Goal: Navigation & Orientation: Understand site structure

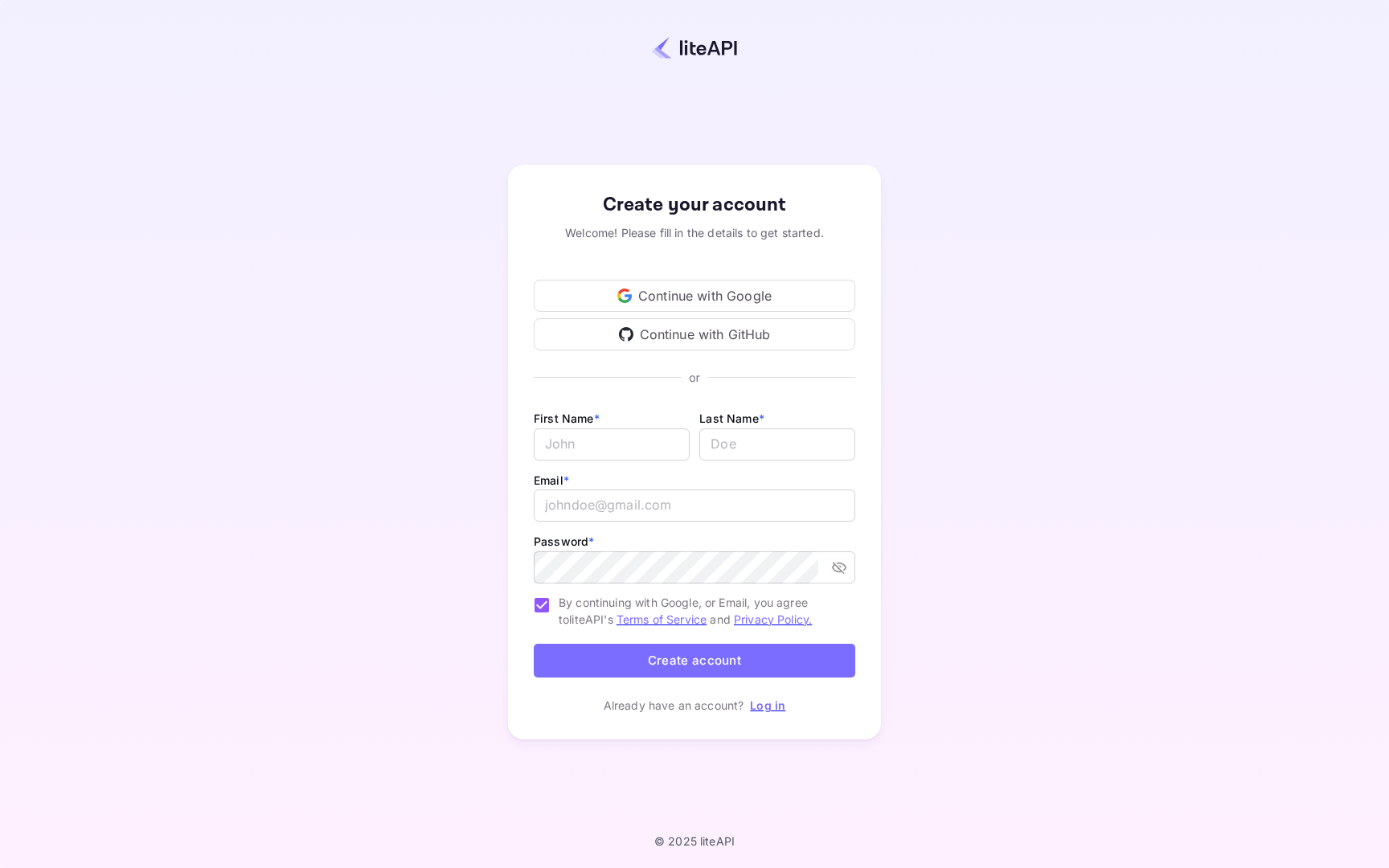
click at [744, 331] on div "Continue with GitHub" at bounding box center [694, 334] width 322 height 32
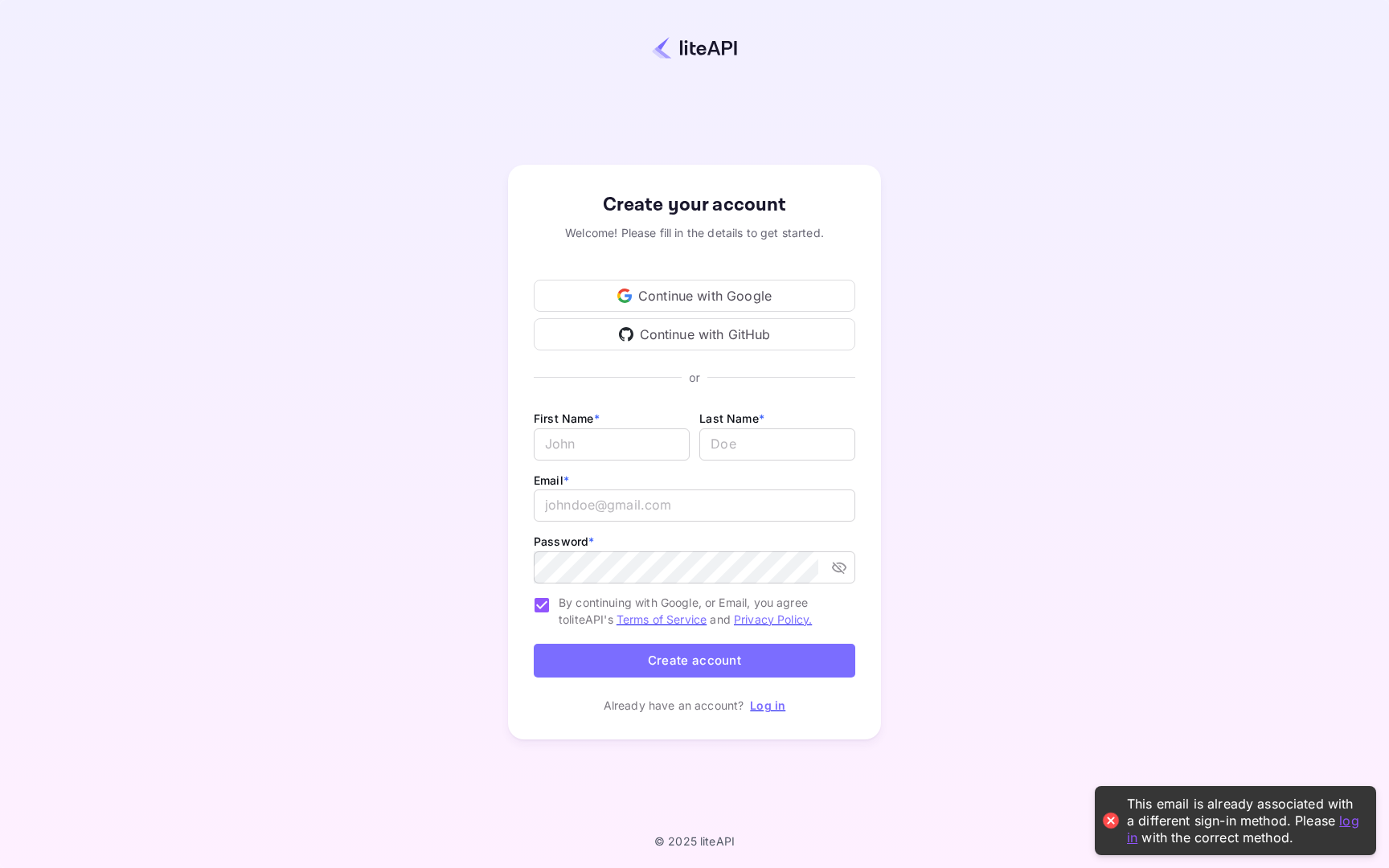
click at [744, 303] on div "Continue with Google" at bounding box center [694, 296] width 322 height 32
click at [771, 708] on link "Log in" at bounding box center [768, 705] width 36 height 14
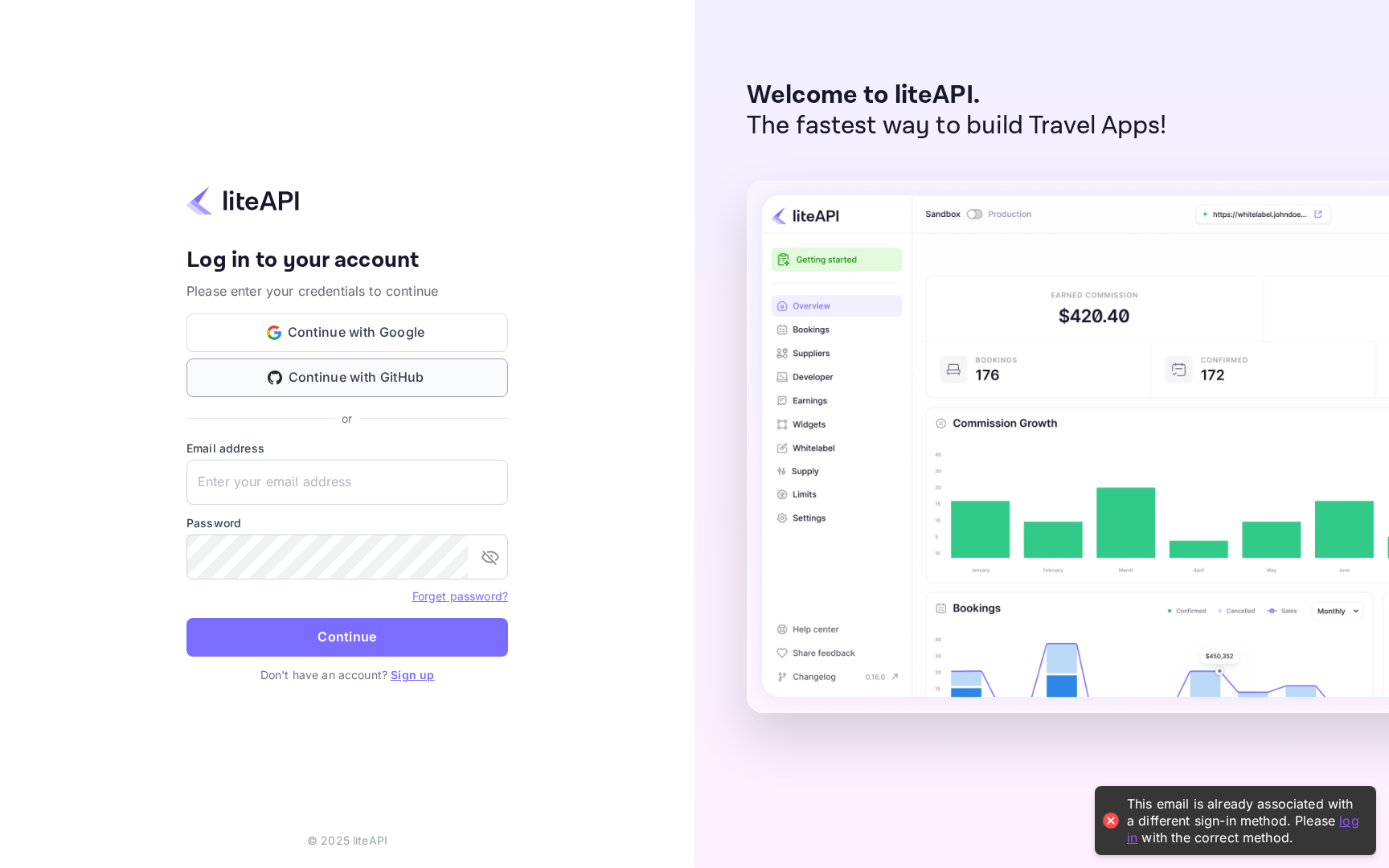
click at [432, 367] on button "Continue with GitHub" at bounding box center [348, 377] width 322 height 39
click at [436, 344] on button "Continue with Google" at bounding box center [348, 333] width 322 height 39
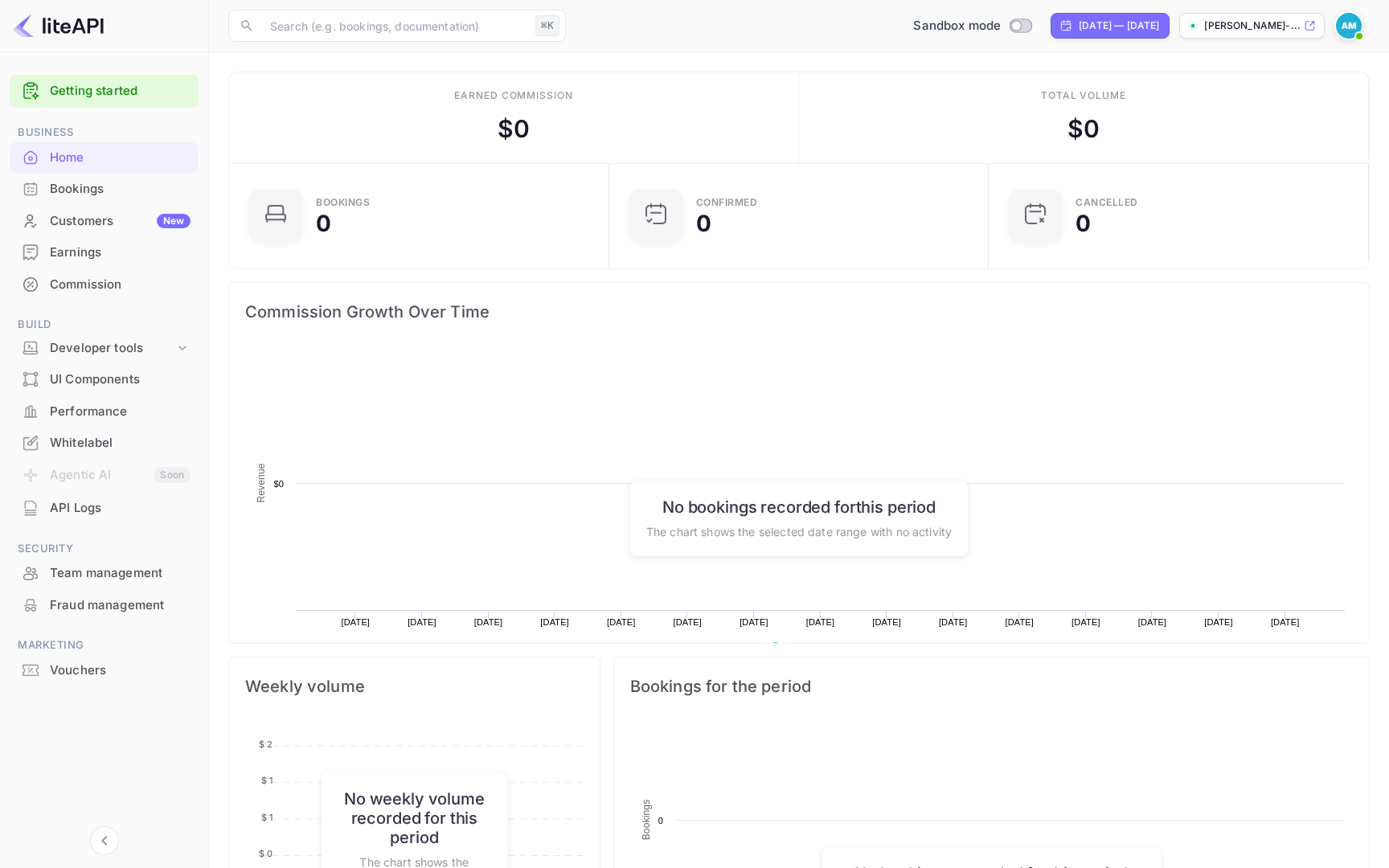
scroll to position [261, 371]
click at [118, 197] on div "Bookings" at bounding box center [120, 189] width 141 height 19
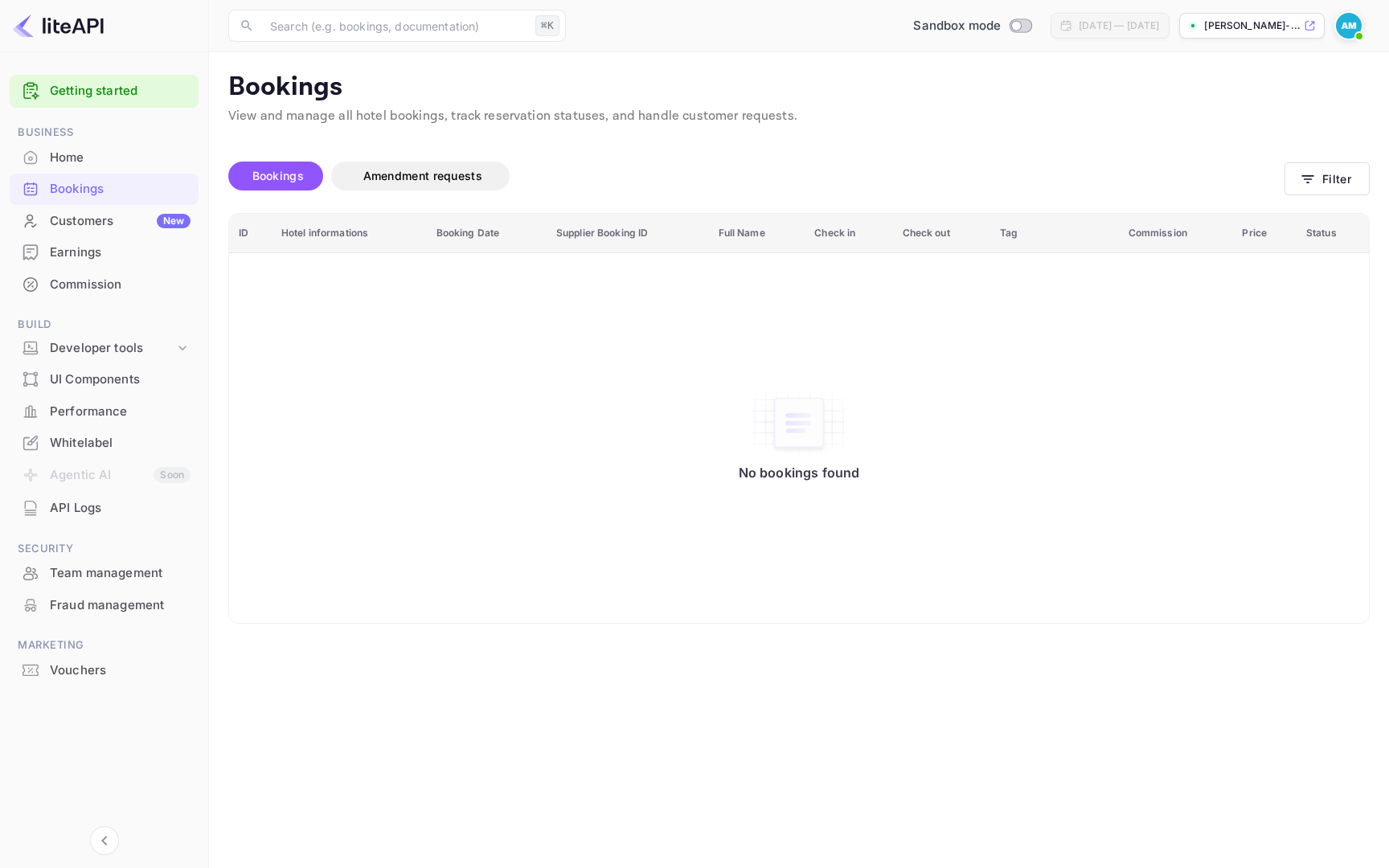
click at [115, 217] on div "Customers New" at bounding box center [120, 221] width 141 height 19
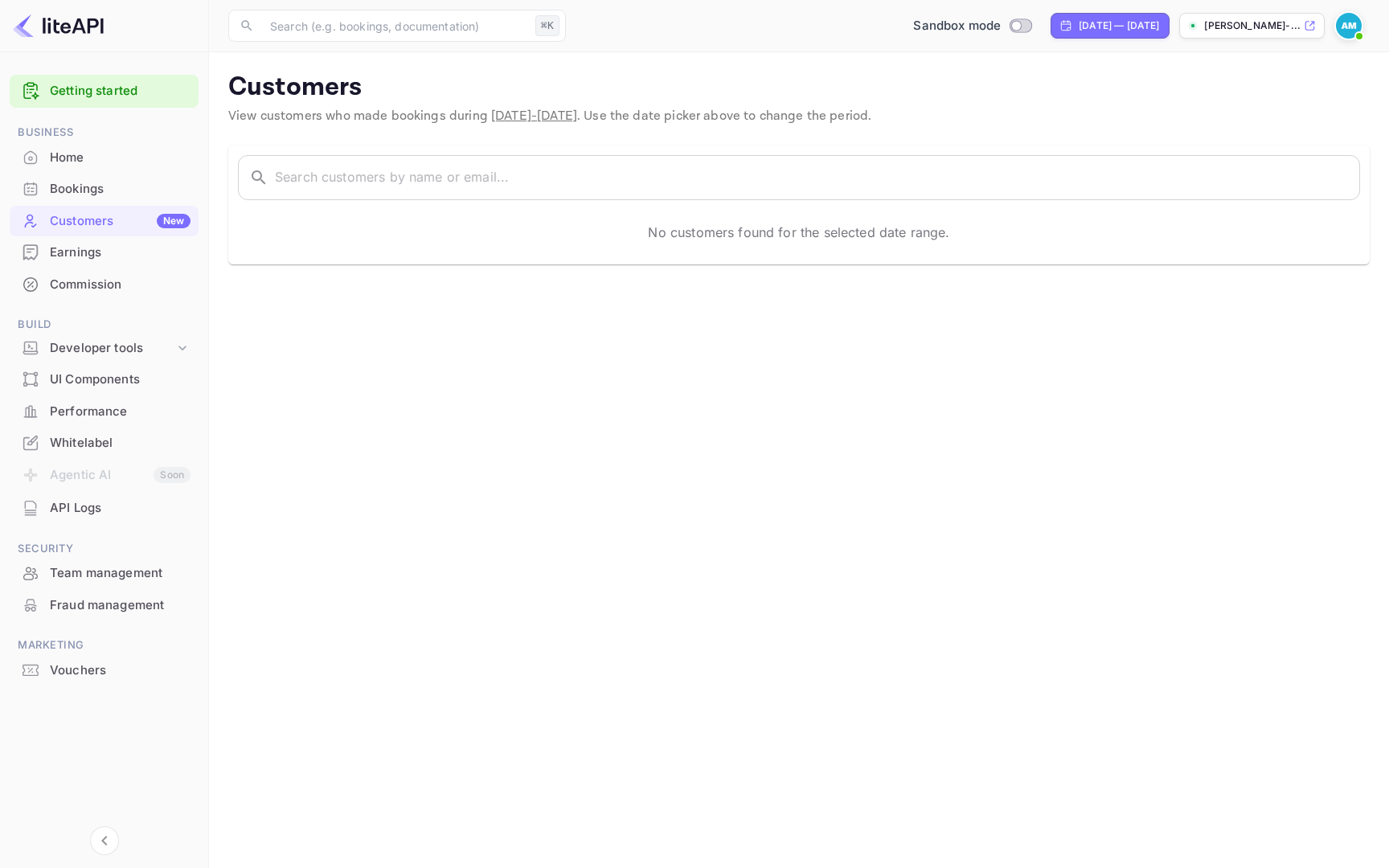
click at [116, 253] on div "Earnings" at bounding box center [120, 252] width 141 height 19
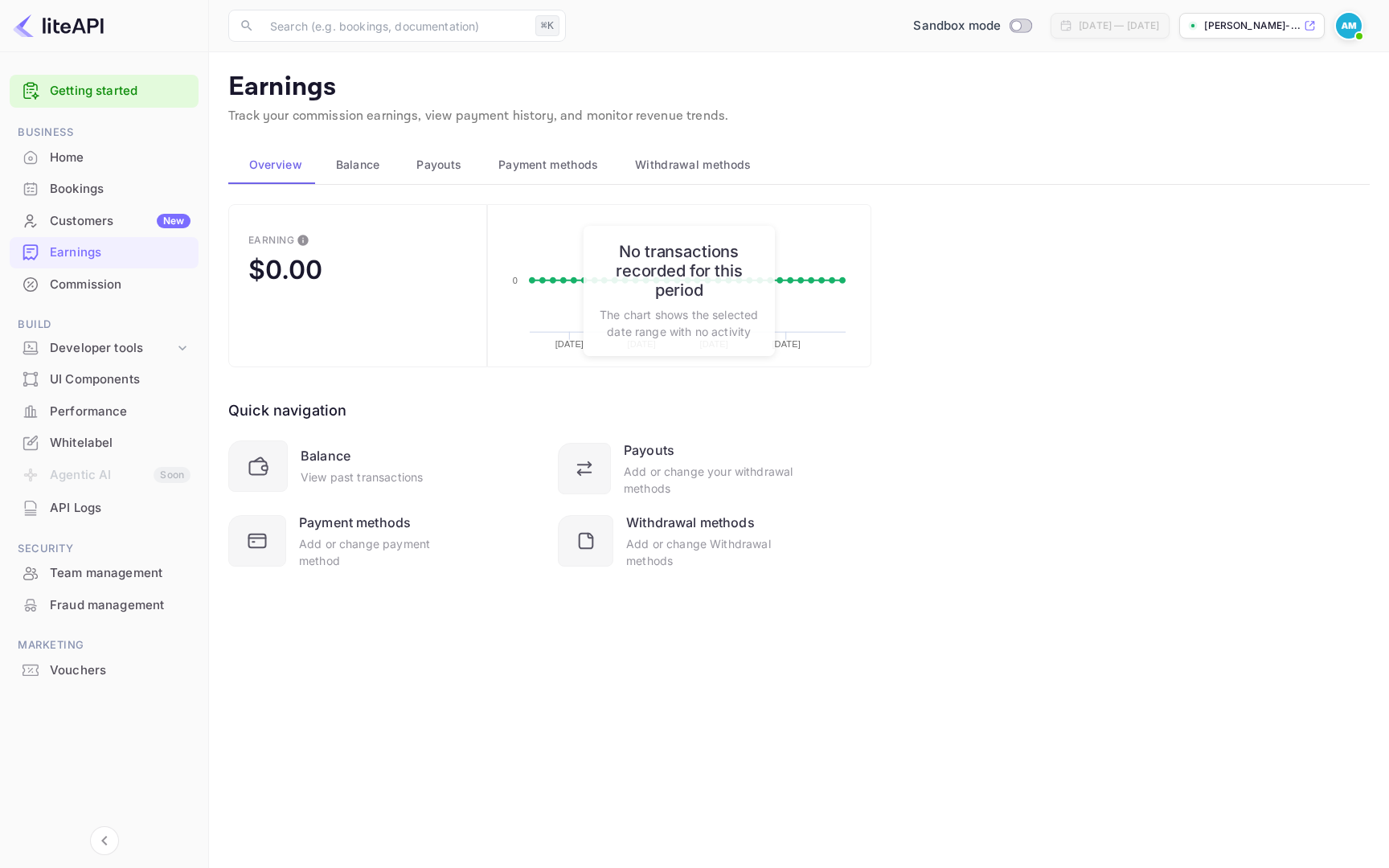
click at [126, 291] on div "Commission" at bounding box center [120, 285] width 141 height 19
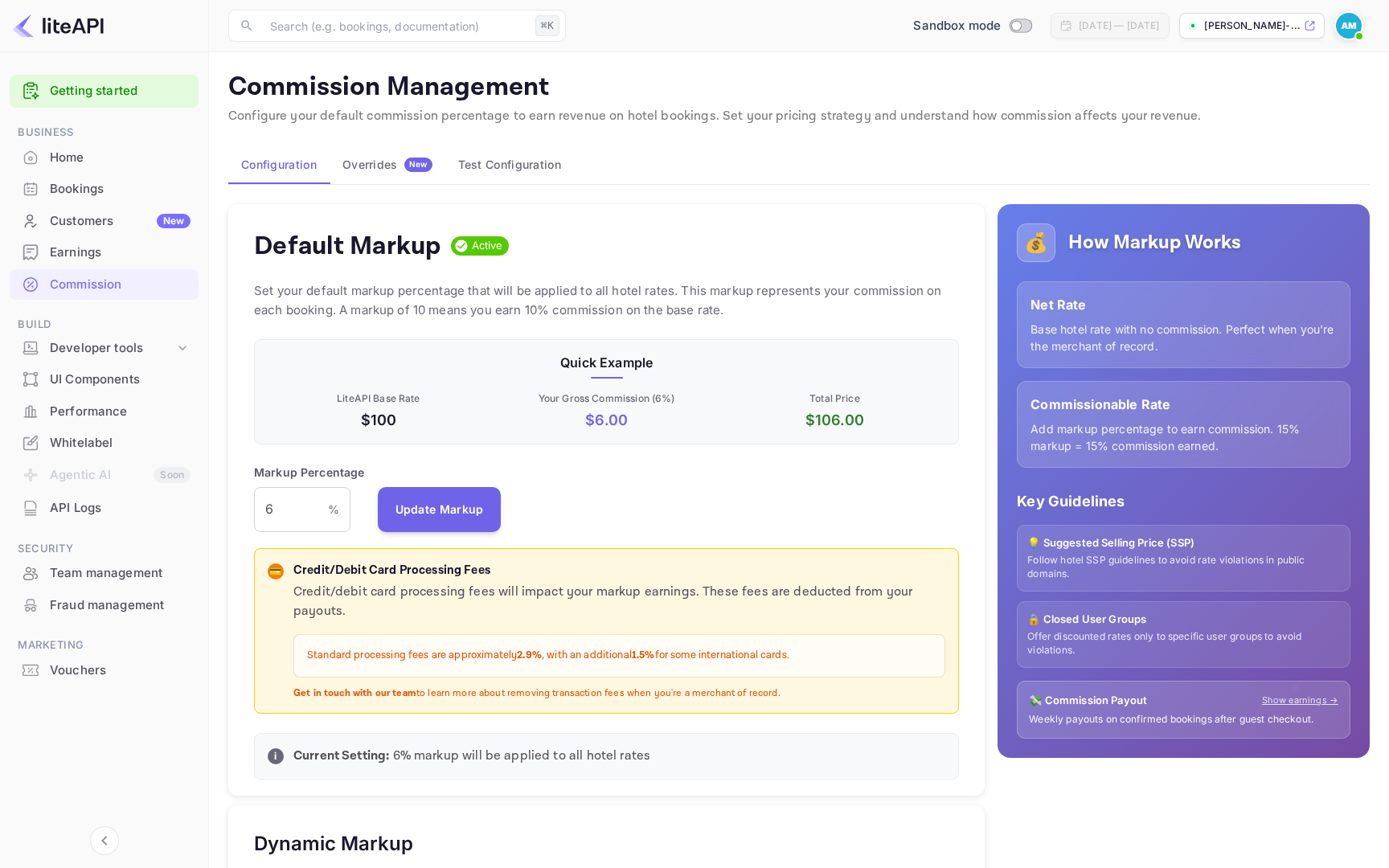
scroll to position [285, 705]
click at [132, 349] on div "Developer tools" at bounding box center [111, 349] width 124 height 19
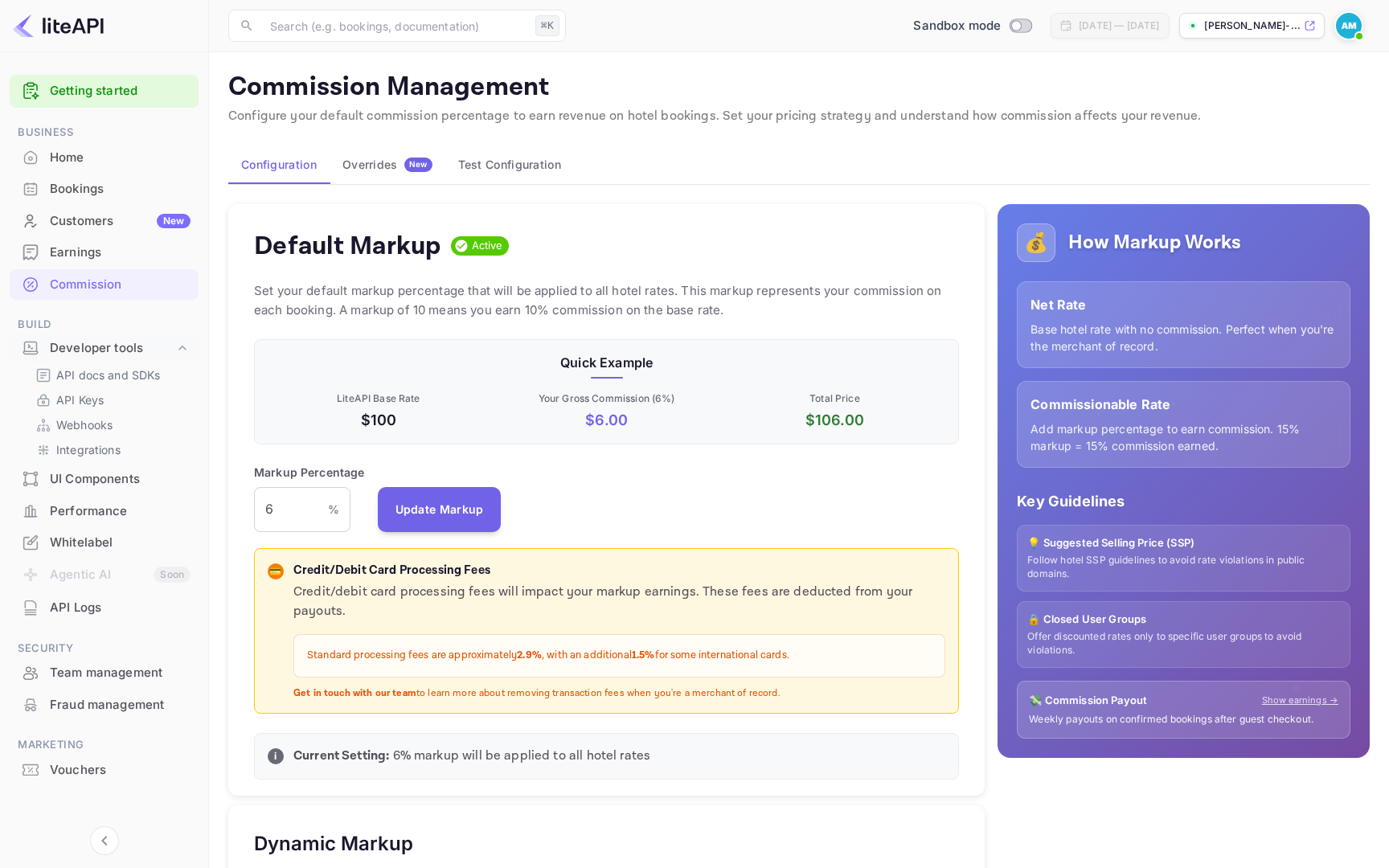
click at [109, 490] on div "UI Components" at bounding box center [104, 480] width 189 height 32
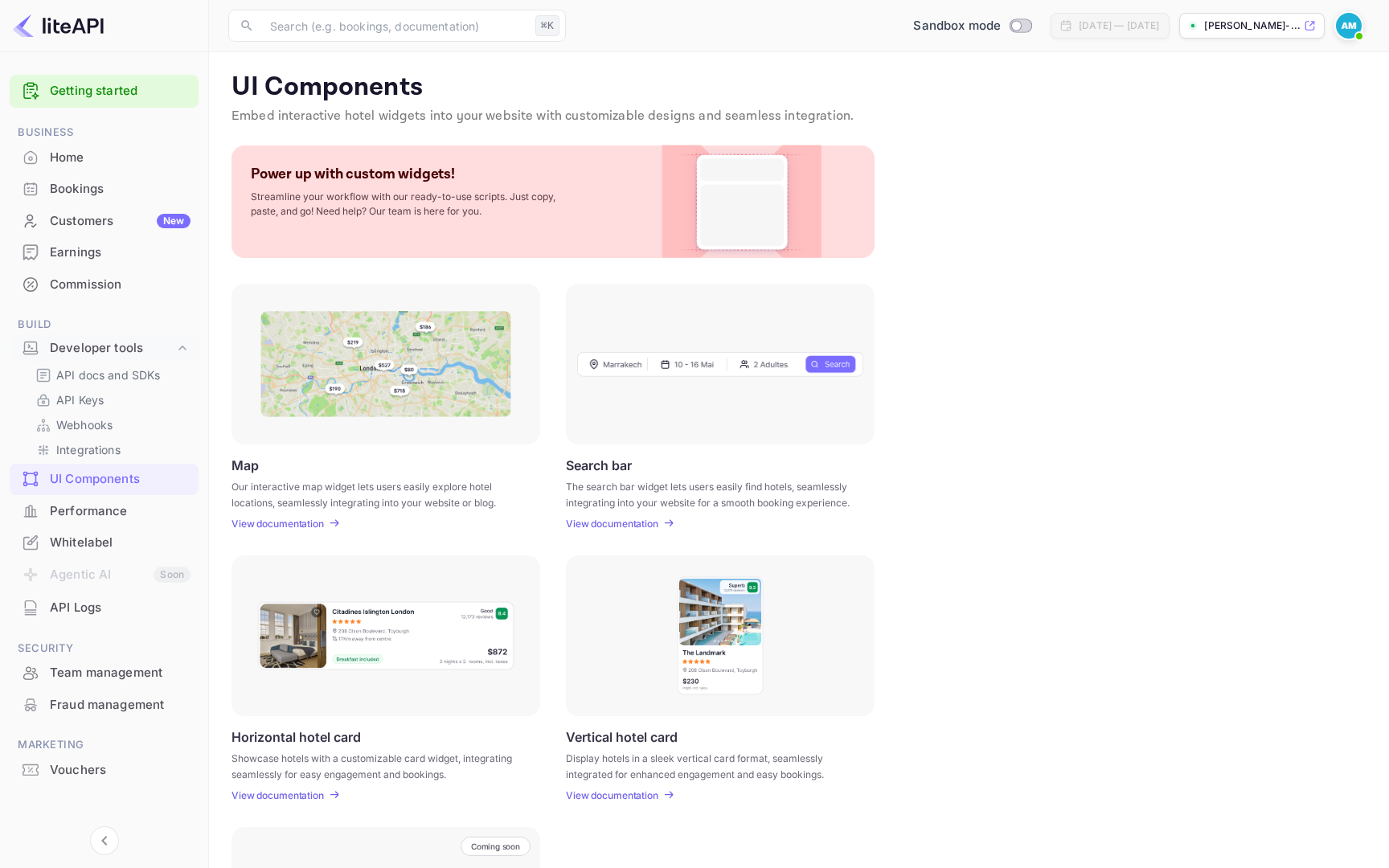
click at [107, 614] on div "API Logs" at bounding box center [120, 608] width 141 height 19
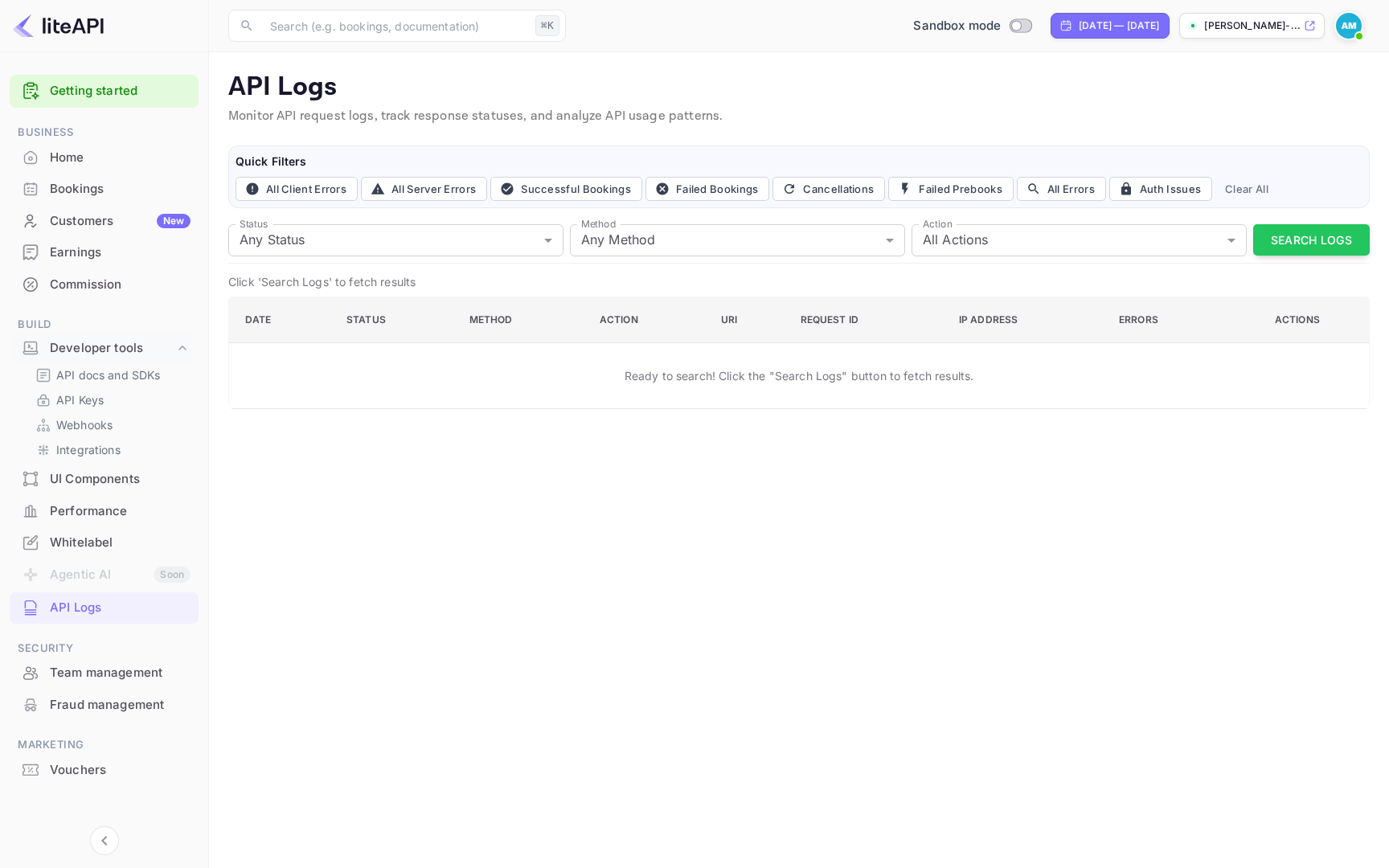
scroll to position [6, 0]
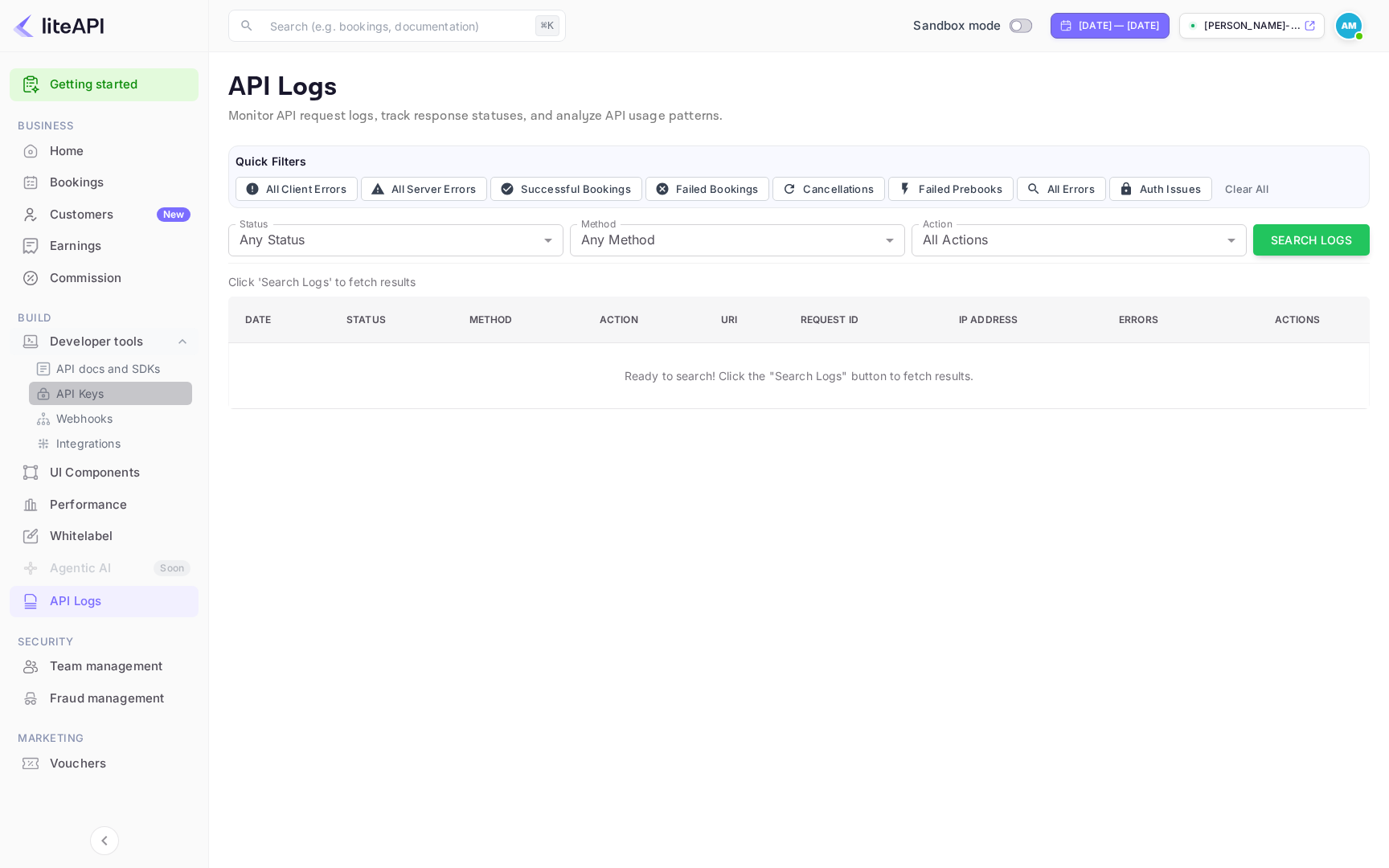
click at [109, 394] on link "API Keys" at bounding box center [110, 393] width 150 height 17
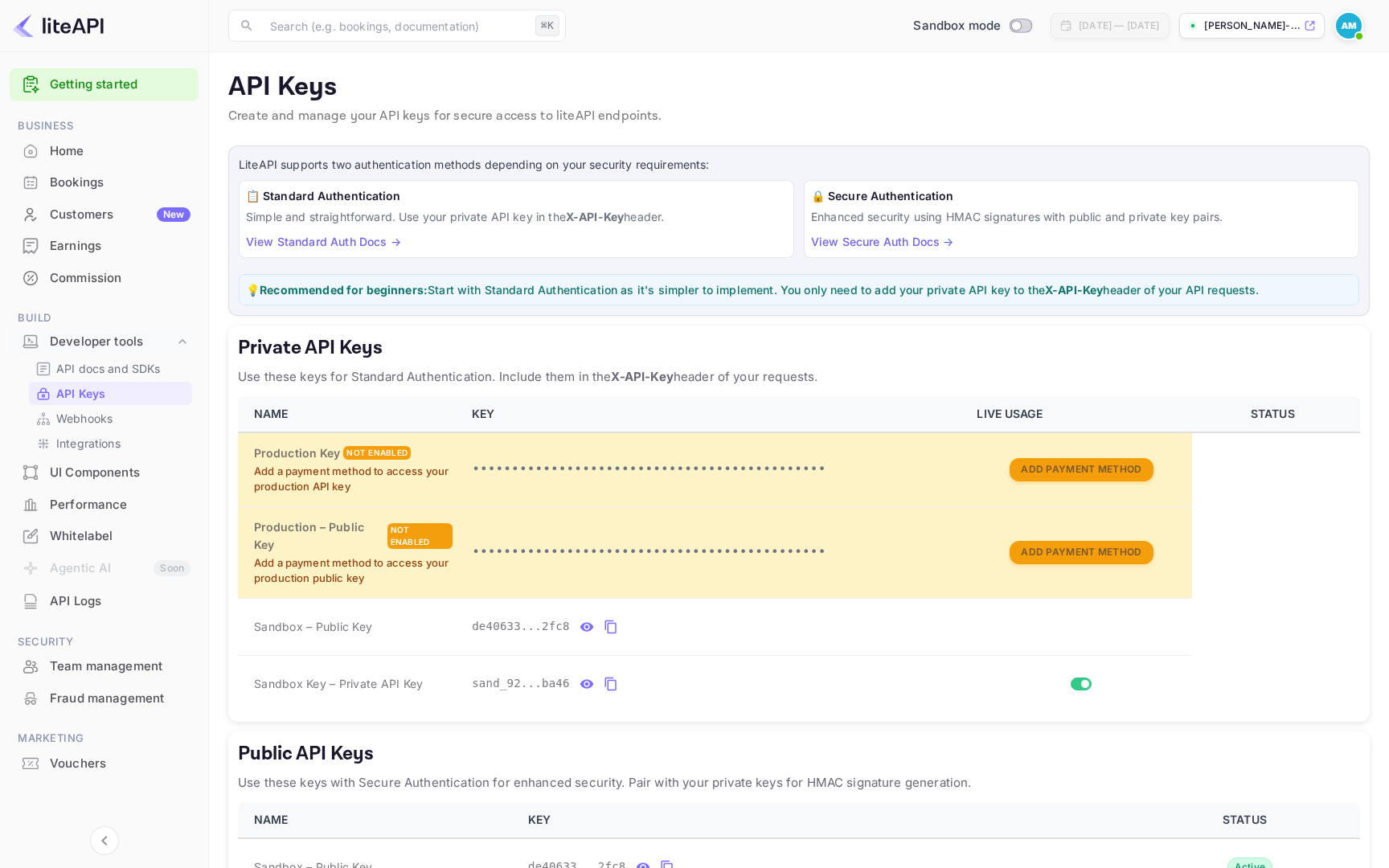
scroll to position [97, 0]
